Goal: Task Accomplishment & Management: Manage account settings

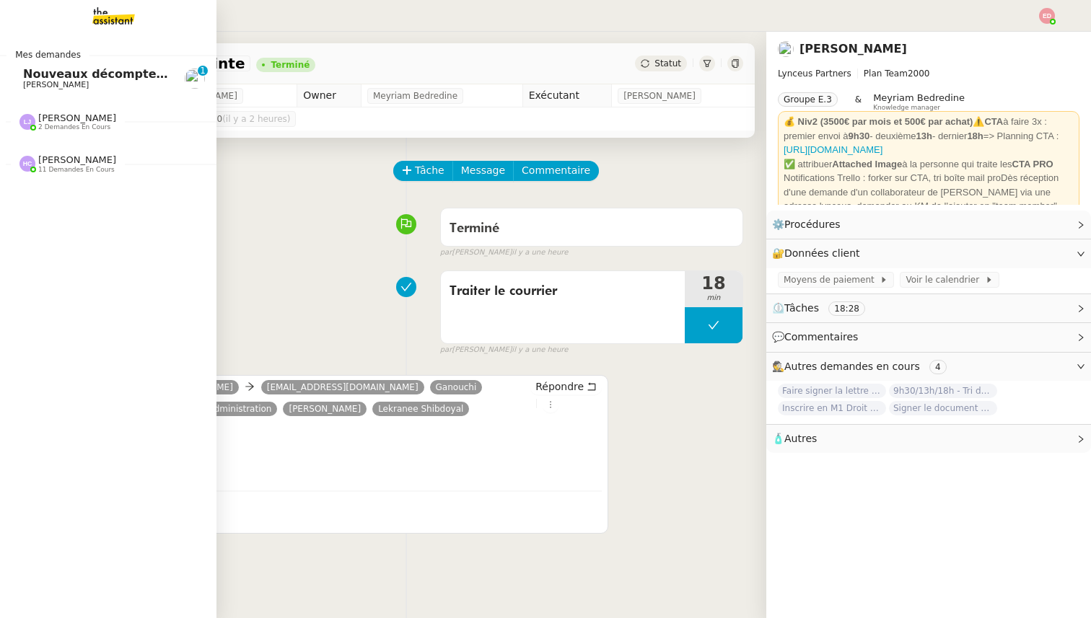
click at [45, 72] on span "Nouveaux décomptes de commissions" at bounding box center [146, 74] width 247 height 14
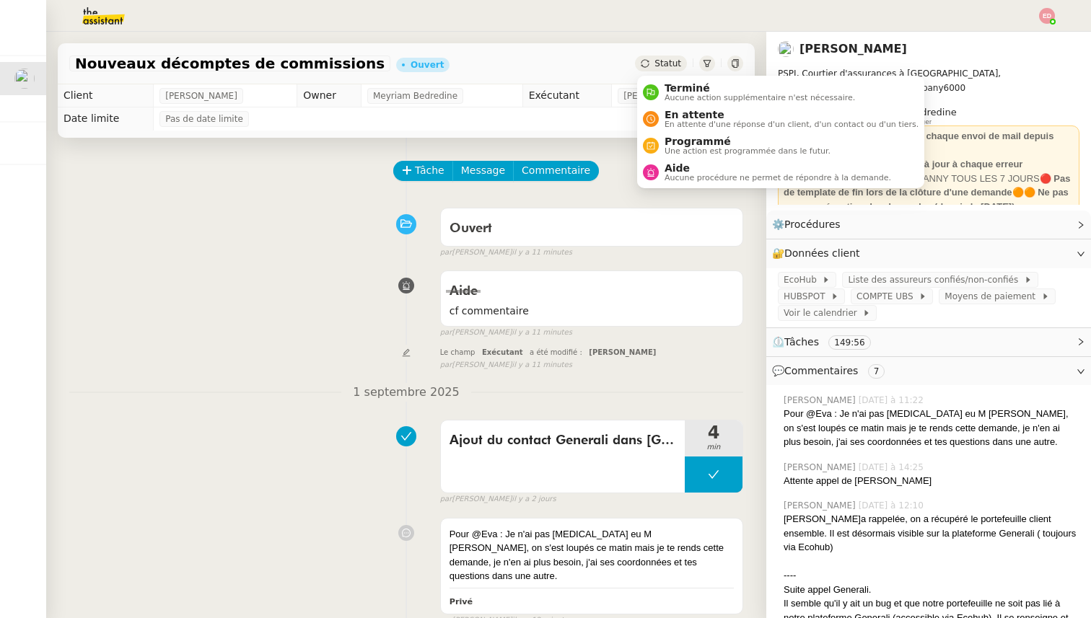
click at [668, 69] on div "Statut" at bounding box center [661, 64] width 52 height 16
click at [681, 92] on span "Terminé" at bounding box center [759, 88] width 190 height 12
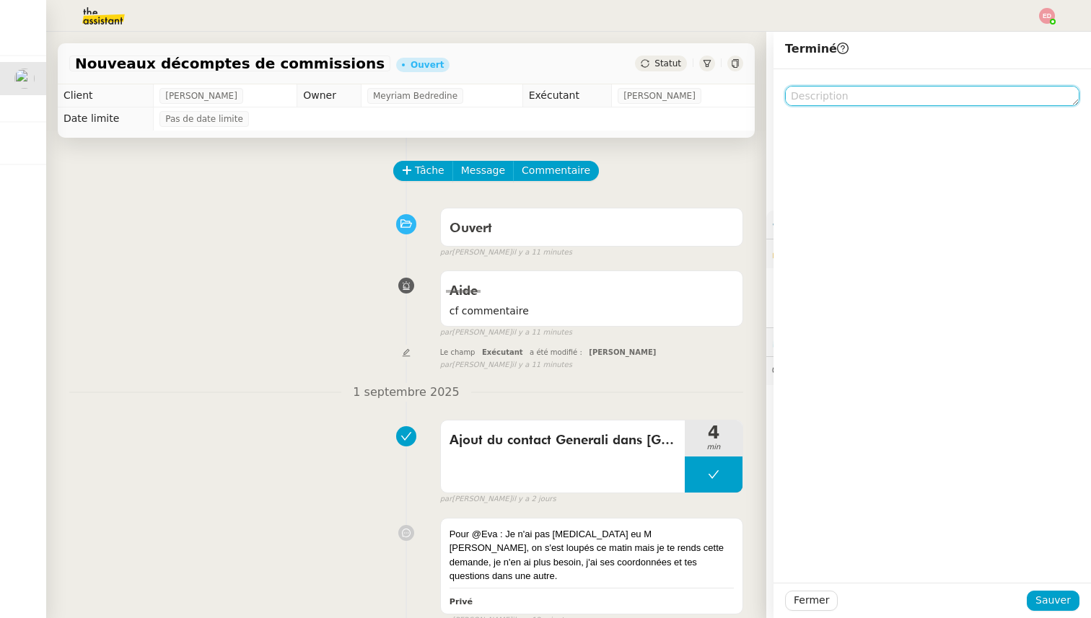
click at [873, 98] on textarea at bounding box center [932, 96] width 294 height 20
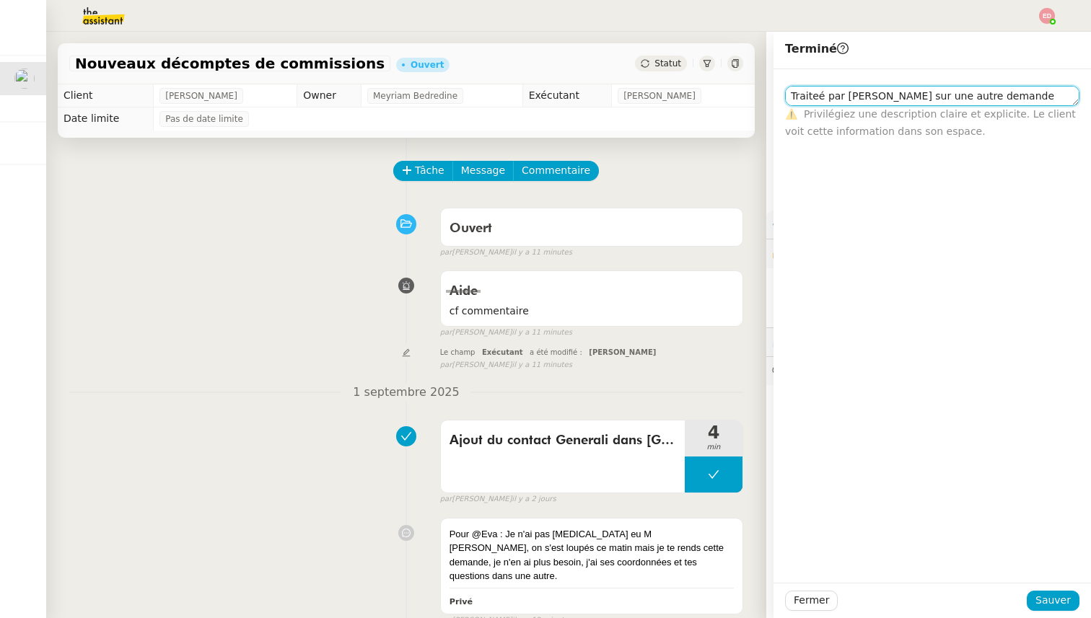
scroll to position [1, 0]
click at [822, 95] on textarea "Traiteé par [PERSON_NAME] sur une autre demande" at bounding box center [932, 102] width 294 height 33
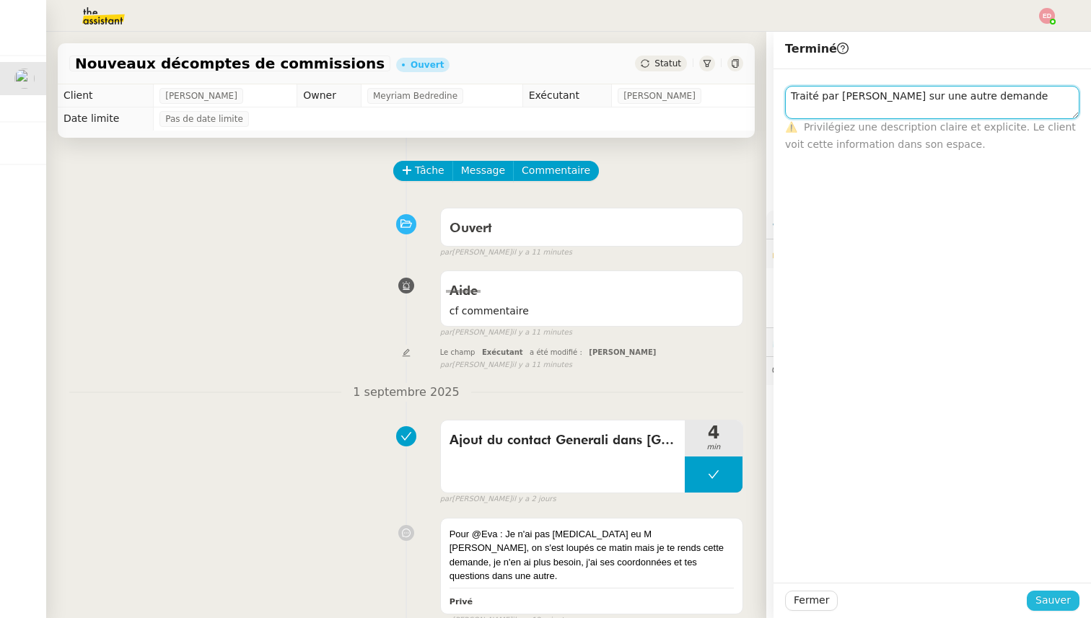
type textarea "Traité par [PERSON_NAME] sur une autre demande"
click at [1048, 602] on span "Sauver" at bounding box center [1052, 600] width 35 height 17
